Goal: Book appointment/travel/reservation

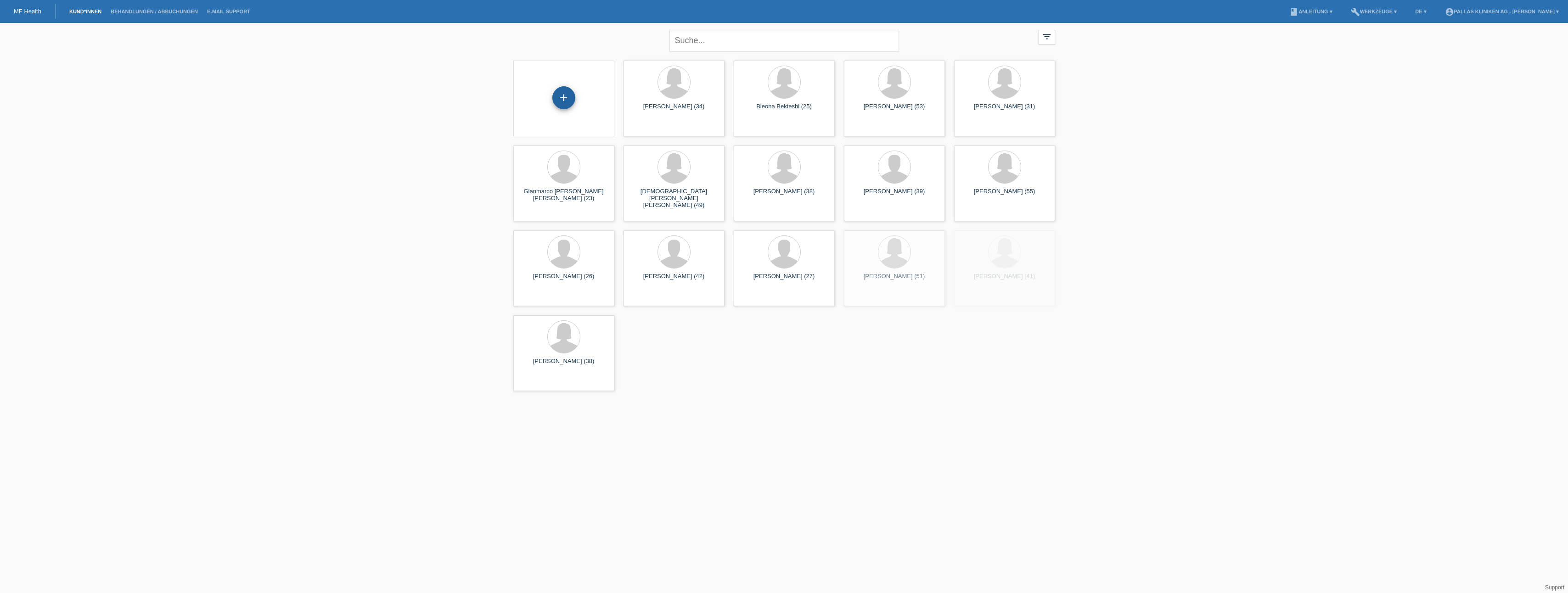
click at [564, 96] on div "+" at bounding box center [564, 98] width 23 height 23
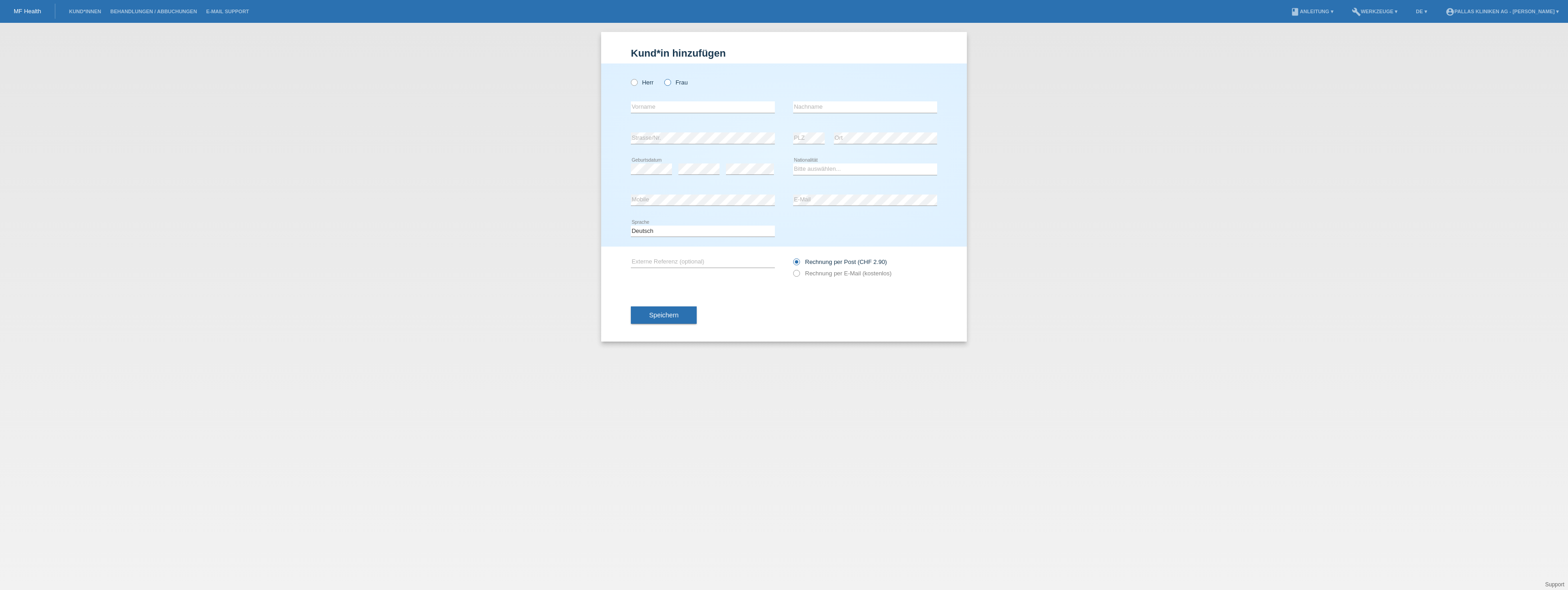
click at [671, 85] on label "Frau" at bounding box center [676, 82] width 23 height 7
click at [670, 85] on input "Frau" at bounding box center [667, 82] width 6 height 6
radio input "true"
click at [659, 106] on input "text" at bounding box center [702, 107] width 144 height 12
type input "Zdravka"
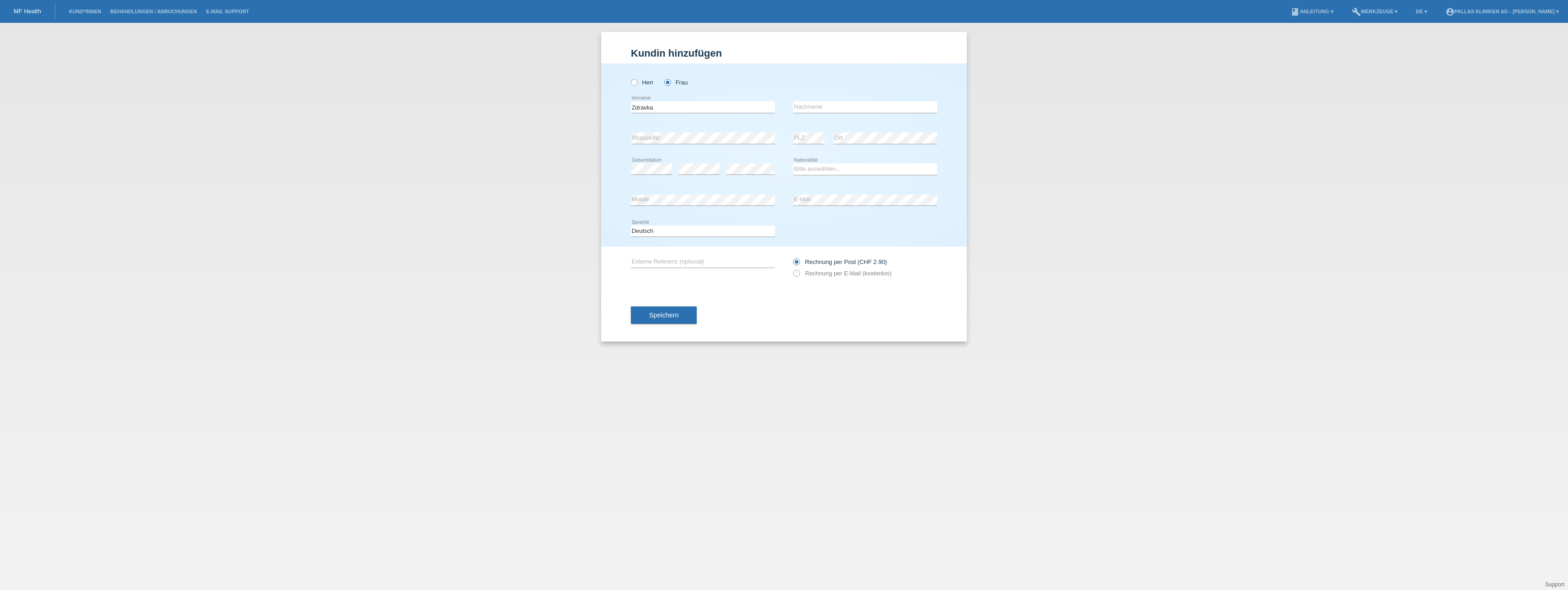
click at [824, 114] on div "error Nachname" at bounding box center [865, 107] width 144 height 31
click at [833, 106] on input "text" at bounding box center [865, 107] width 144 height 12
type input "Duricic"
click at [816, 165] on select "Bitte auswählen... Schweiz Deutschland Liechtenstein Österreich ------------ Af…" at bounding box center [865, 169] width 144 height 11
select select "CH"
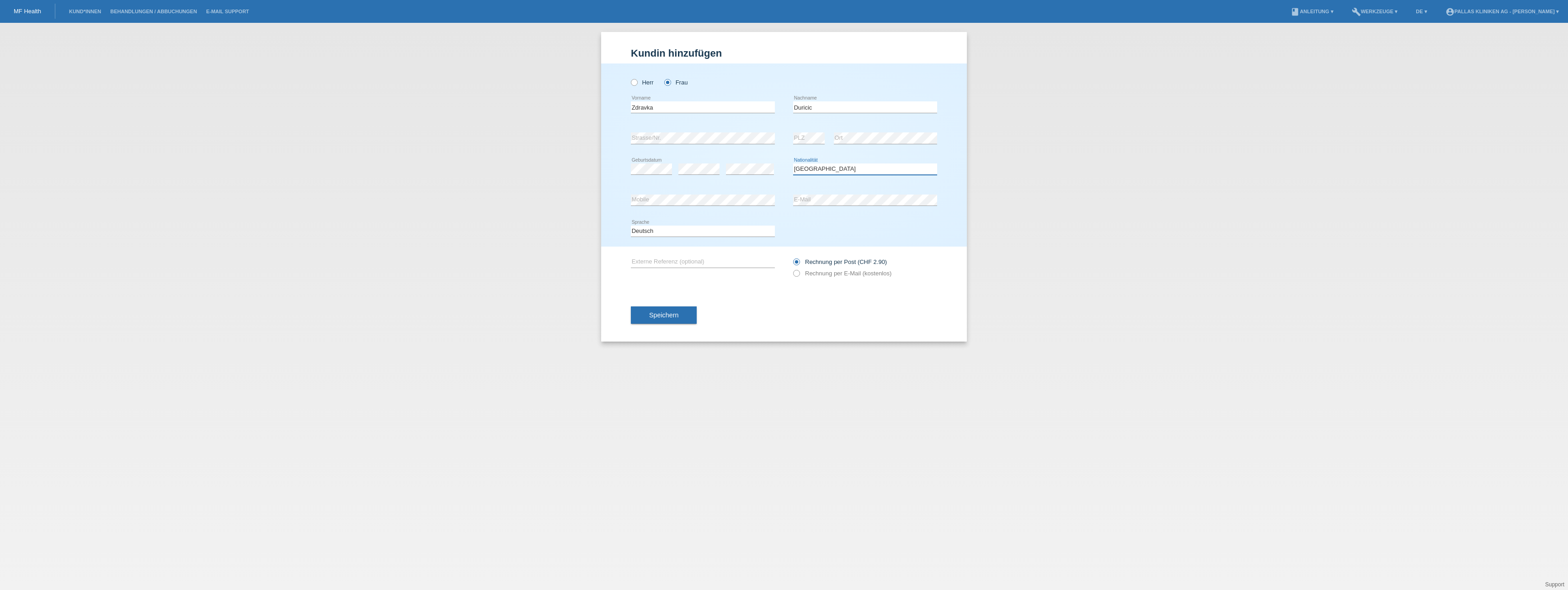
click at [793, 164] on select "Bitte auswählen... Schweiz Deutschland Liechtenstein Österreich ------------ Af…" at bounding box center [865, 169] width 144 height 11
click at [686, 311] on button "Speichern" at bounding box center [663, 315] width 66 height 18
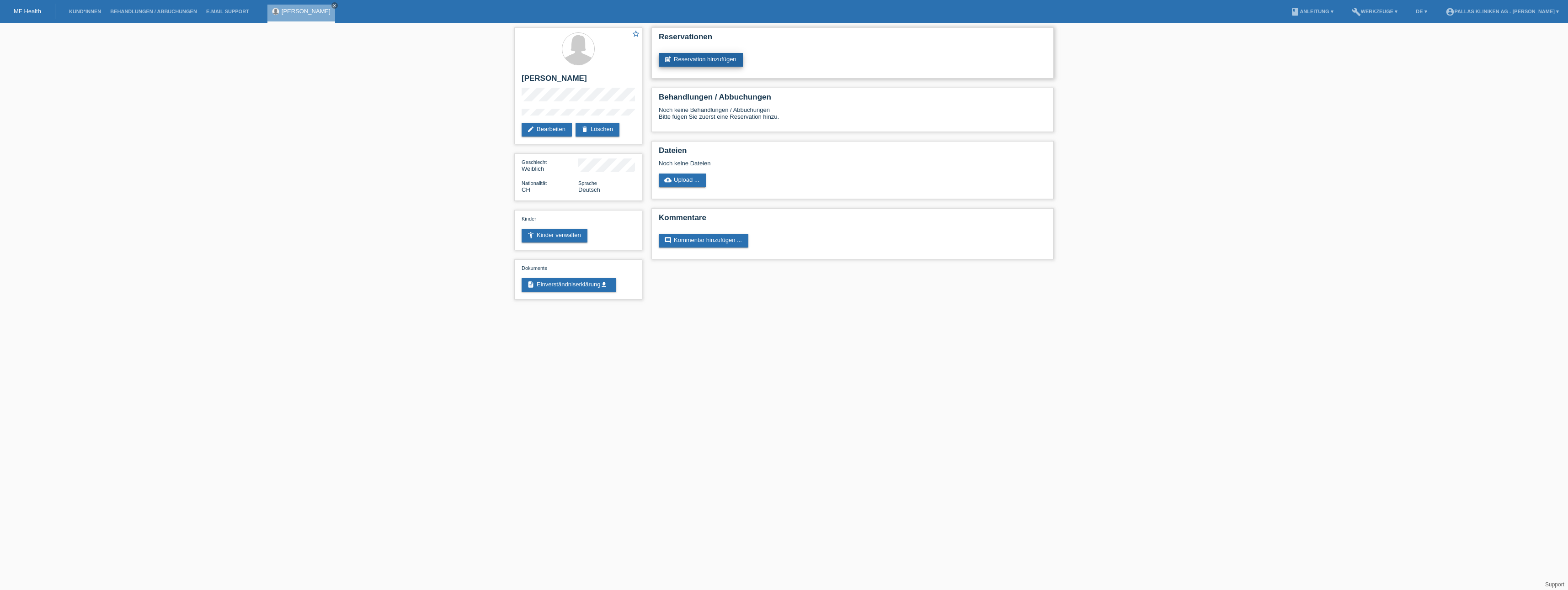
click at [701, 60] on link "post_add Reservation hinzufügen" at bounding box center [701, 60] width 84 height 14
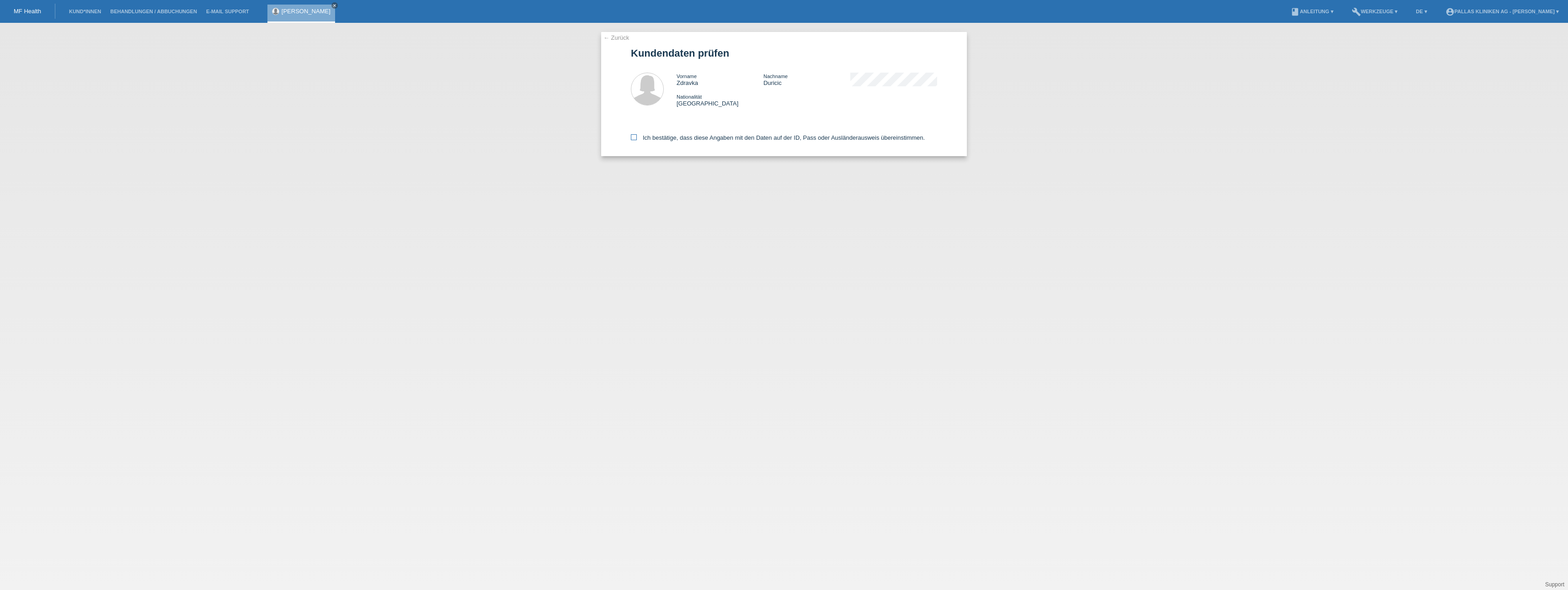
click at [633, 137] on icon at bounding box center [634, 137] width 6 height 6
click at [633, 137] on input "Ich bestätige, dass diese Angaben mit den Daten auf der ID, Pass oder Ausländer…" at bounding box center [634, 137] width 6 height 6
checkbox input "true"
